Goal: Check status

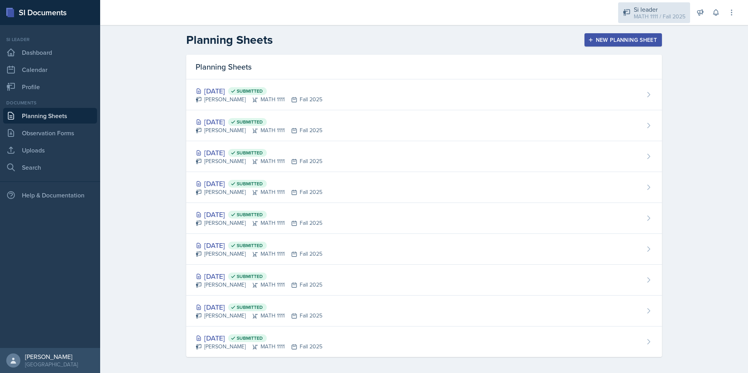
click at [650, 15] on div "MATH 1111 / Fall 2025" at bounding box center [660, 17] width 52 height 8
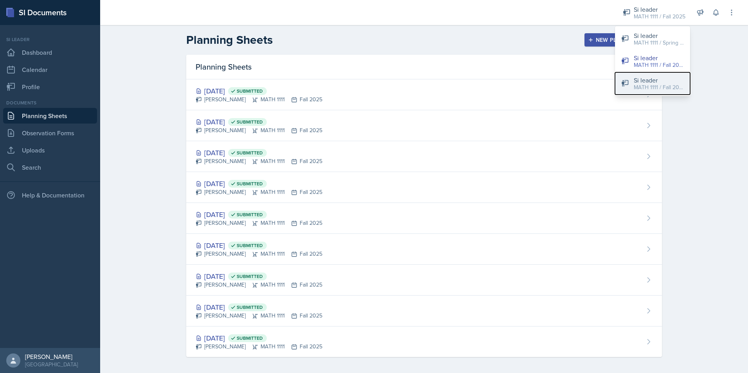
click at [653, 81] on div "Si leader" at bounding box center [659, 80] width 50 height 9
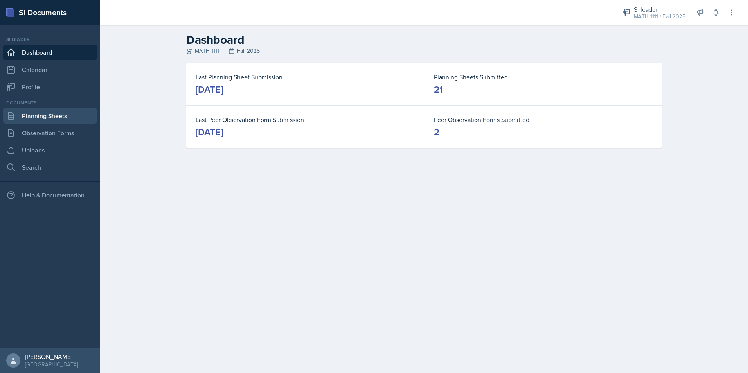
click at [38, 112] on link "Planning Sheets" at bounding box center [50, 116] width 94 height 16
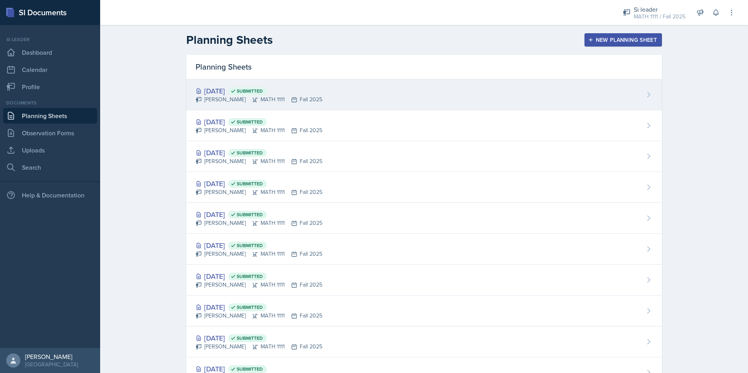
click at [222, 90] on div "[DATE] Submitted" at bounding box center [259, 91] width 127 height 11
